Goal: Task Accomplishment & Management: Use online tool/utility

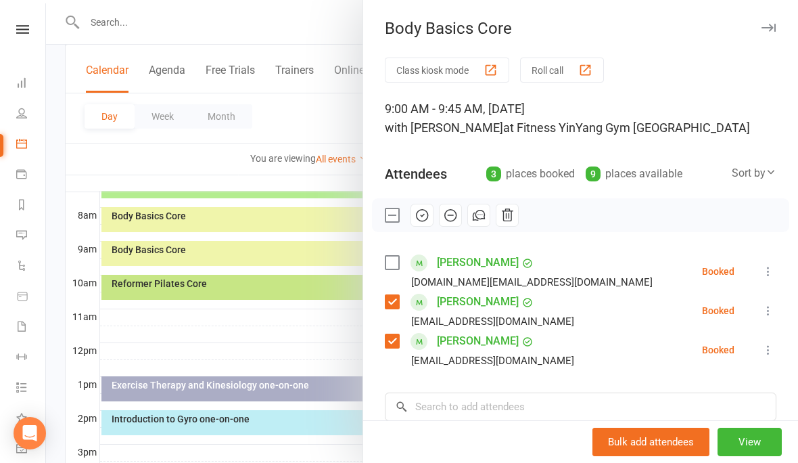
scroll to position [112, 0]
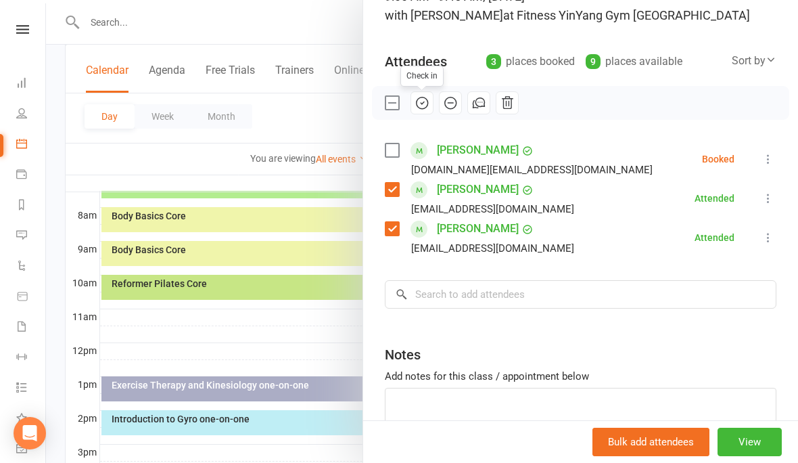
click at [181, 126] on div at bounding box center [422, 231] width 752 height 463
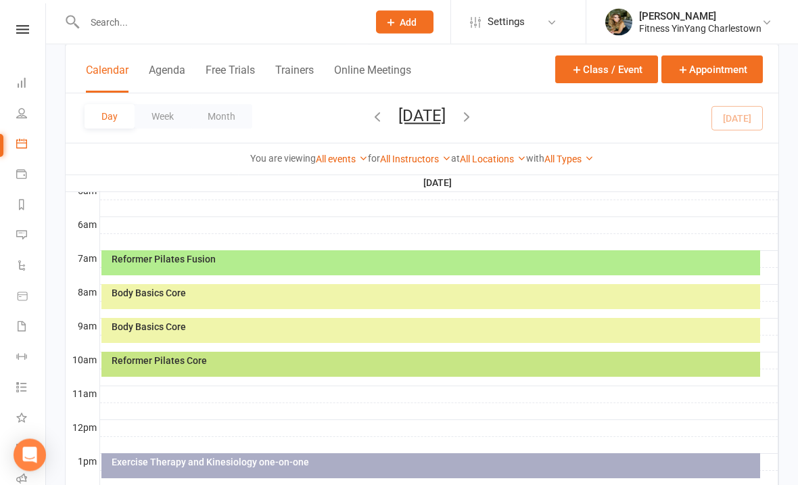
scroll to position [261, 0]
click at [262, 366] on div "Reformer Pilates Core" at bounding box center [430, 364] width 659 height 25
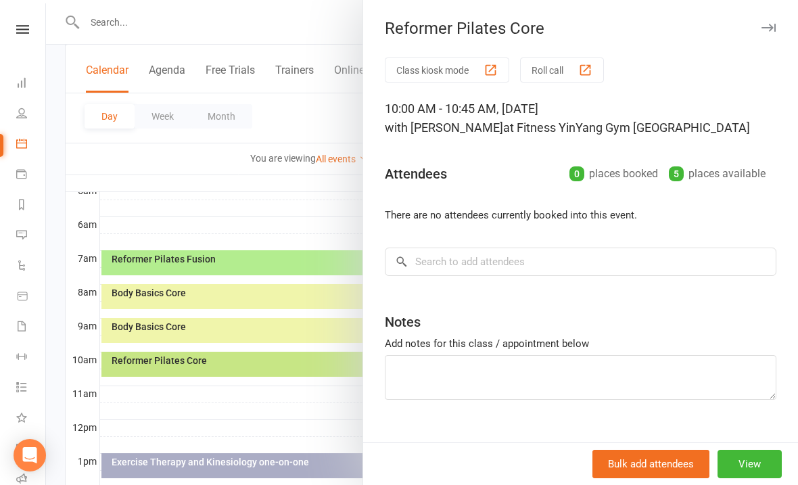
click at [258, 210] on div at bounding box center [422, 242] width 752 height 485
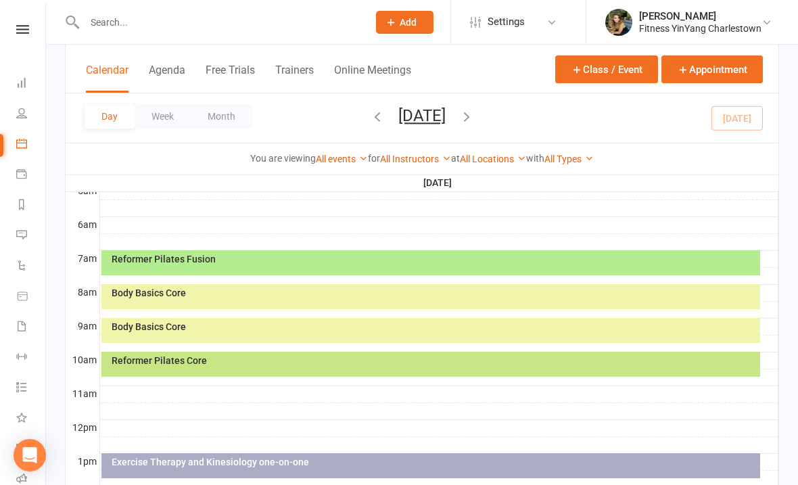
click at [241, 325] on div "Body Basics Core" at bounding box center [434, 326] width 646 height 9
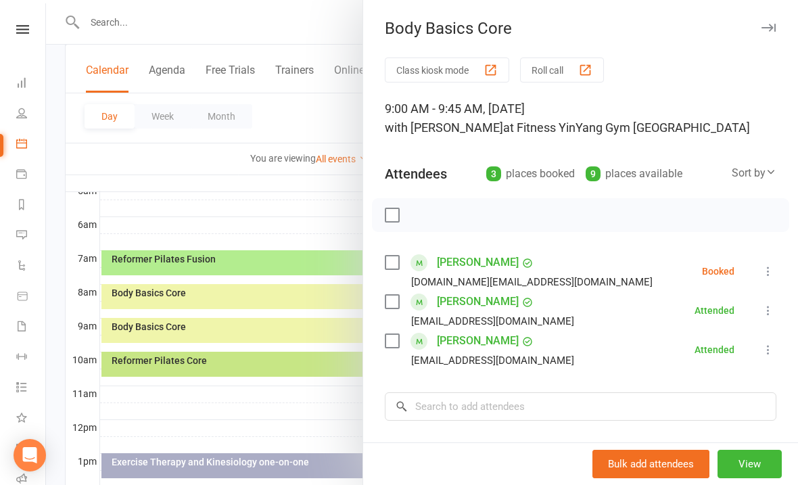
click at [766, 260] on li "[PERSON_NAME] [DOMAIN_NAME][EMAIL_ADDRESS][DOMAIN_NAME] Booked More info Remove…" at bounding box center [581, 271] width 392 height 39
click at [771, 267] on icon at bounding box center [768, 271] width 14 height 14
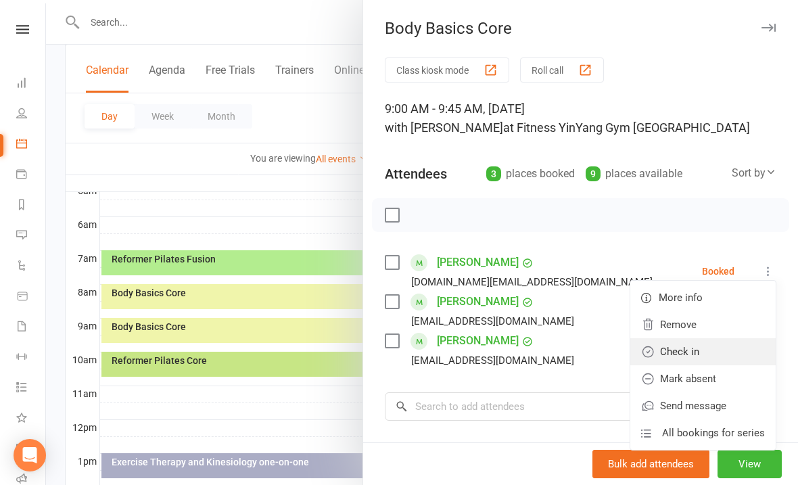
click at [701, 351] on link "Check in" at bounding box center [702, 351] width 145 height 27
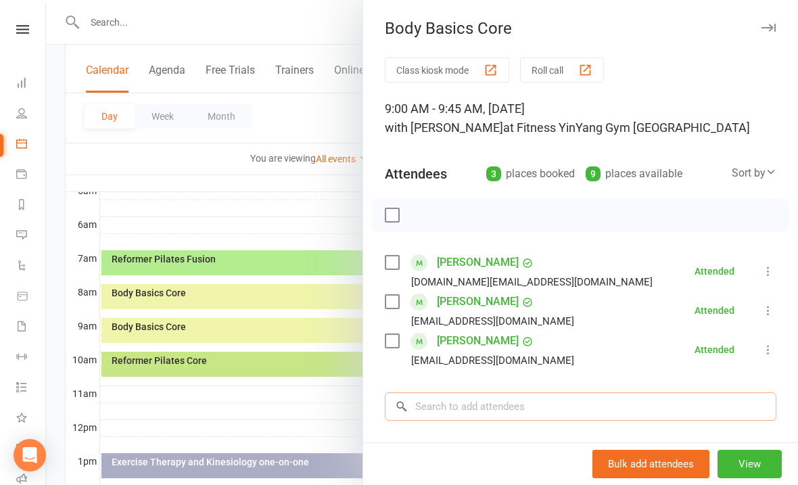
click at [435, 404] on input "search" at bounding box center [581, 406] width 392 height 28
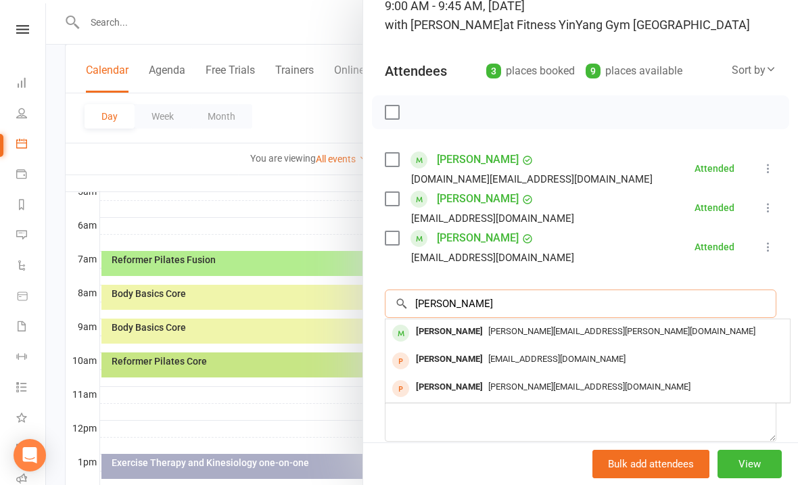
scroll to position [135, 0]
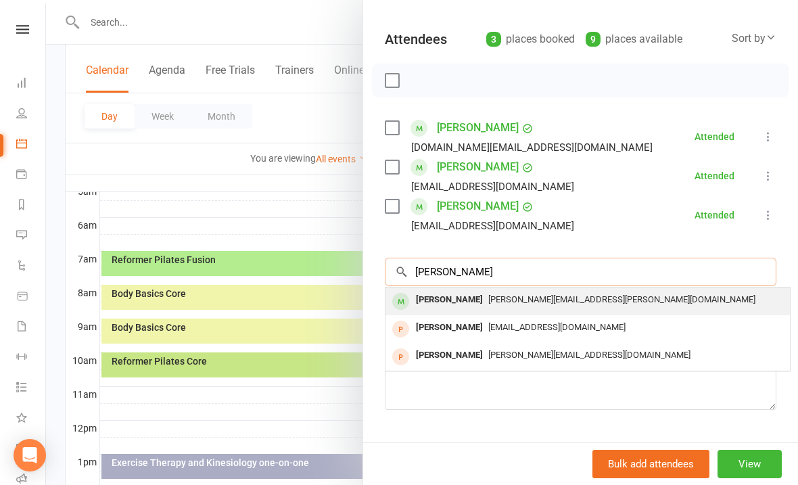
type input "[PERSON_NAME]"
click at [544, 296] on span "[PERSON_NAME][EMAIL_ADDRESS][PERSON_NAME][DOMAIN_NAME]" at bounding box center [621, 299] width 267 height 10
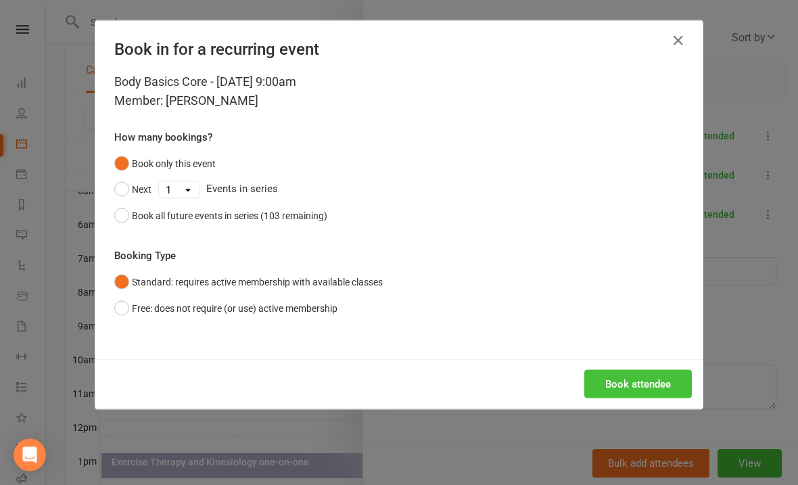
click at [638, 390] on button "Book attendee" at bounding box center [638, 384] width 108 height 28
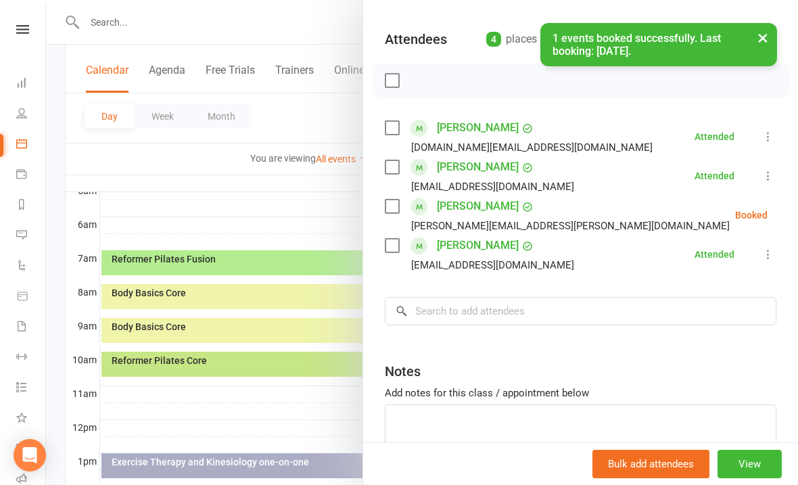
click at [795, 213] on icon at bounding box center [802, 215] width 14 height 14
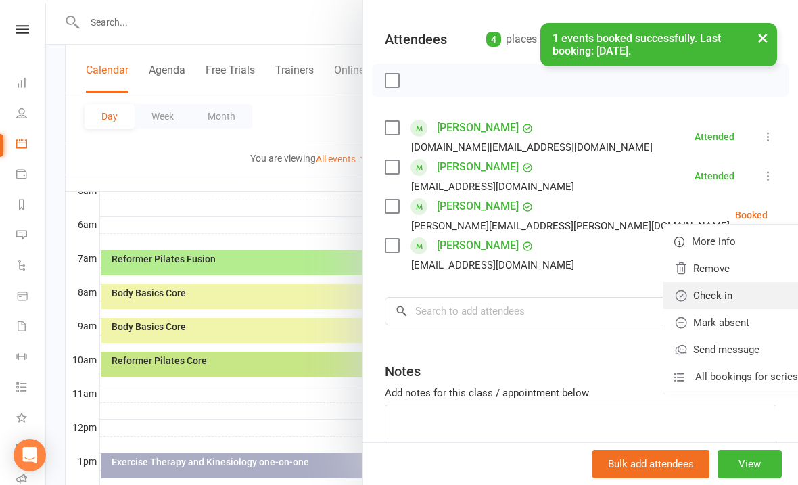
click at [696, 296] on link "Check in" at bounding box center [735, 295] width 145 height 27
